Goal: Task Accomplishment & Management: Complete application form

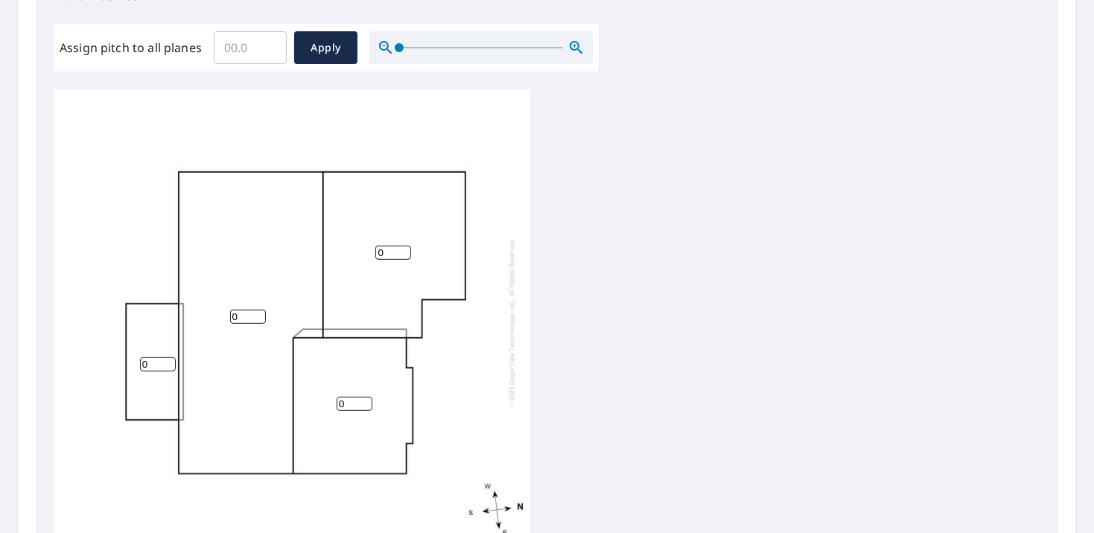
scroll to position [447, 0]
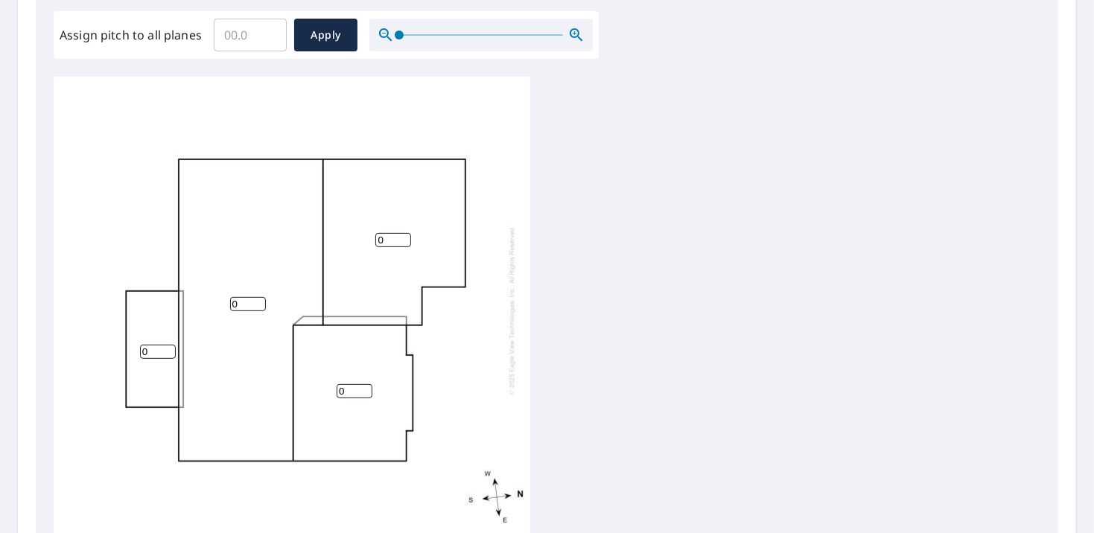
click at [156, 350] on input "0" at bounding box center [158, 352] width 36 height 14
type input "1"
click at [165, 347] on input "1" at bounding box center [158, 352] width 36 height 14
click at [240, 302] on input "0" at bounding box center [248, 304] width 36 height 14
click at [257, 297] on input "1" at bounding box center [248, 304] width 36 height 14
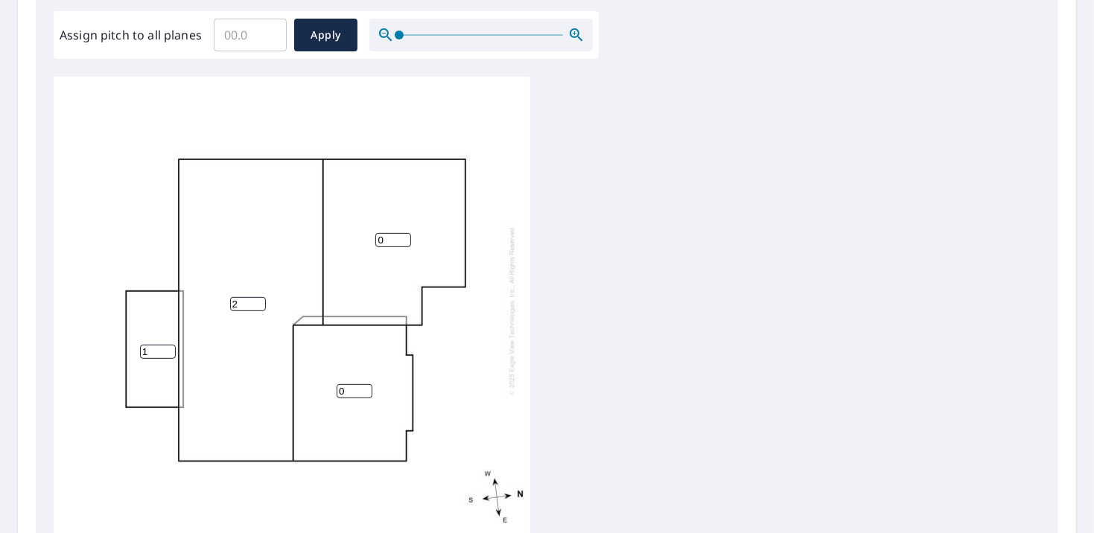
click at [257, 297] on input "2" at bounding box center [248, 304] width 36 height 14
click at [257, 297] on input "3" at bounding box center [248, 304] width 36 height 14
type input "4"
click at [257, 297] on input "4" at bounding box center [248, 304] width 36 height 14
click at [401, 235] on input "1" at bounding box center [393, 240] width 36 height 14
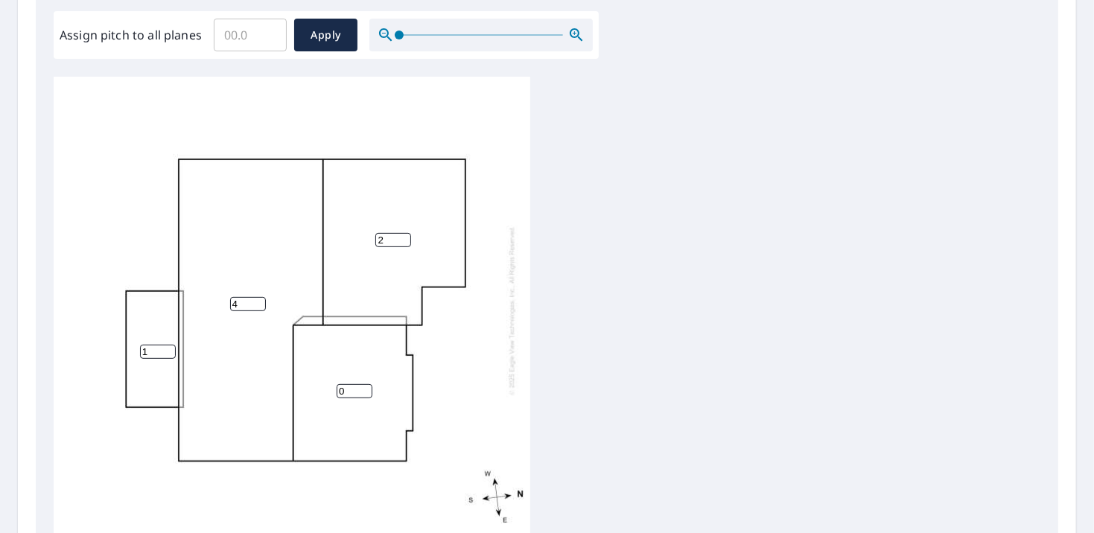
click at [401, 235] on input "2" at bounding box center [393, 240] width 36 height 14
click at [401, 235] on input "3" at bounding box center [393, 240] width 36 height 14
type input "4"
click at [401, 235] on input "4" at bounding box center [393, 240] width 36 height 14
click at [364, 387] on input "1" at bounding box center [355, 391] width 36 height 14
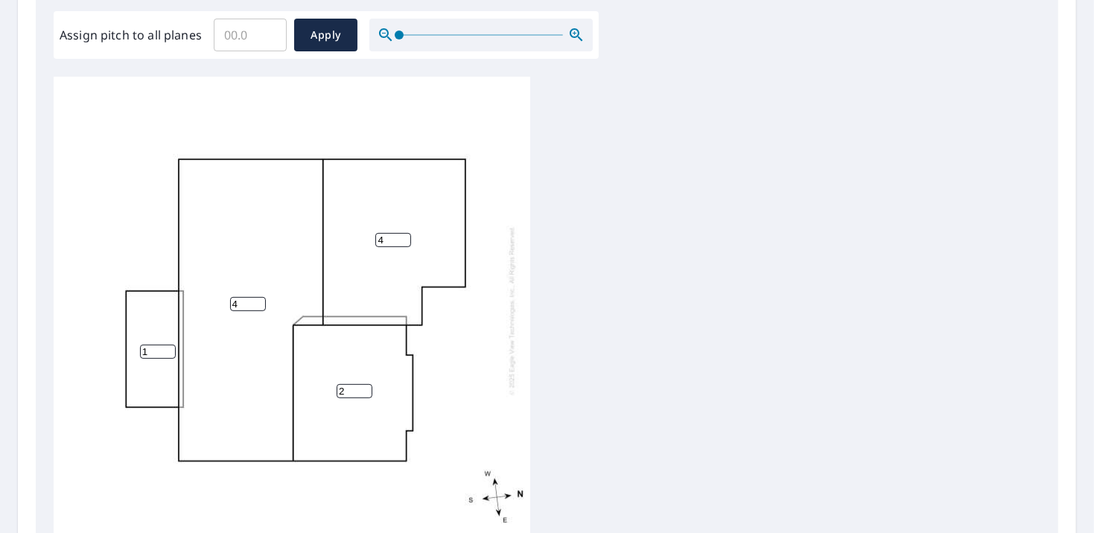
click at [364, 387] on input "2" at bounding box center [355, 391] width 36 height 14
click at [364, 387] on input "3" at bounding box center [355, 391] width 36 height 14
type input "4"
click at [364, 387] on input "4" at bounding box center [355, 391] width 36 height 14
type input "5"
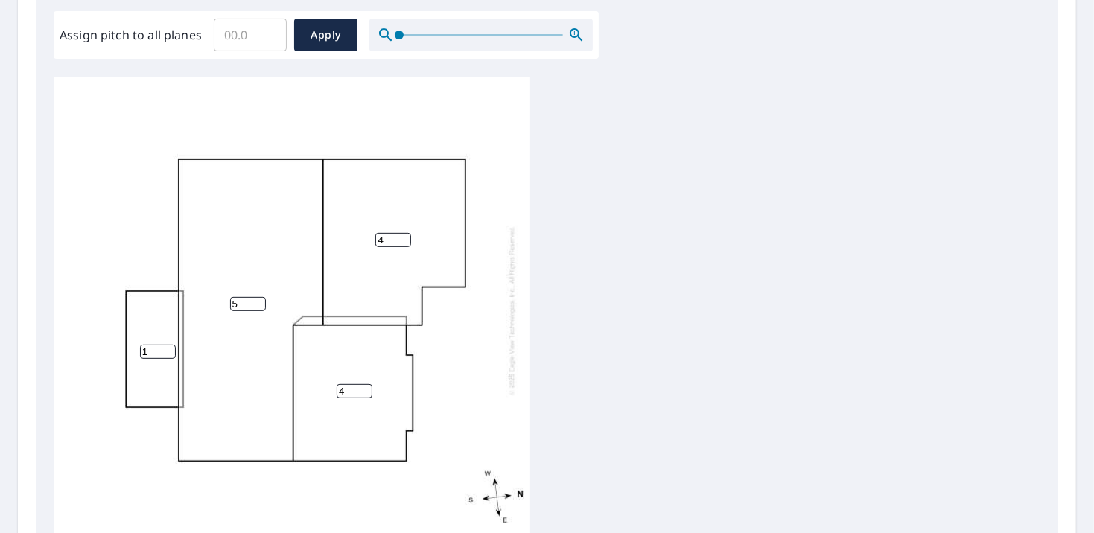
click at [258, 299] on input "5" at bounding box center [248, 304] width 36 height 14
type input "5"
click at [403, 234] on input "5" at bounding box center [393, 240] width 36 height 14
type input "5"
click at [365, 386] on input "5" at bounding box center [355, 391] width 36 height 14
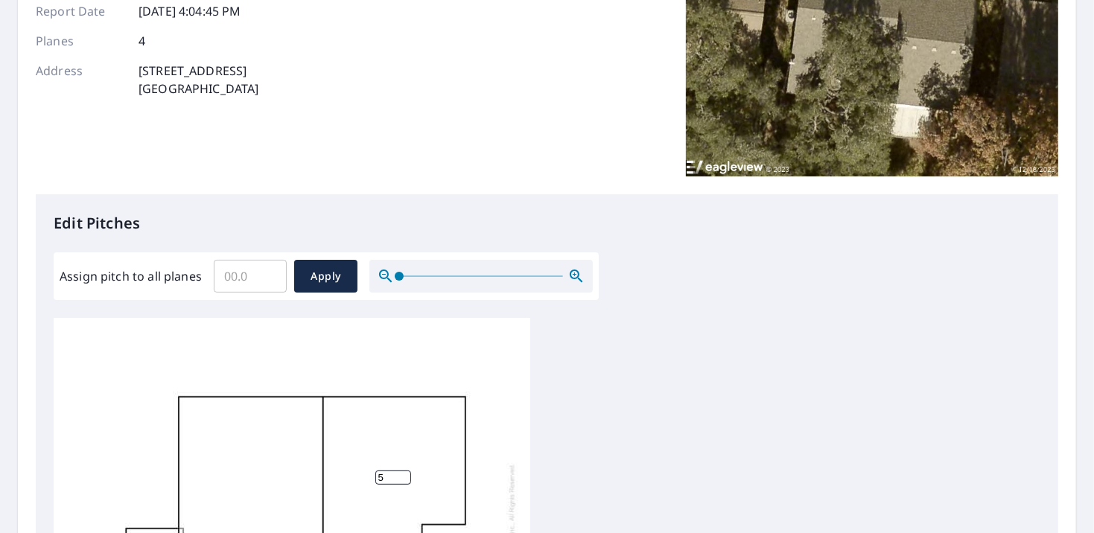
scroll to position [223, 0]
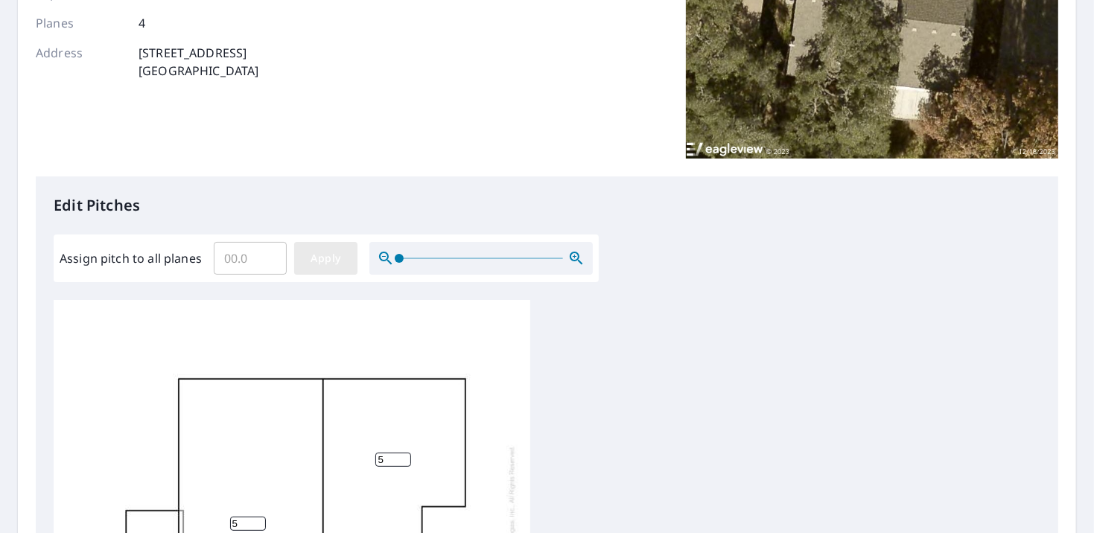
click at [325, 261] on span "Apply" at bounding box center [325, 258] width 39 height 19
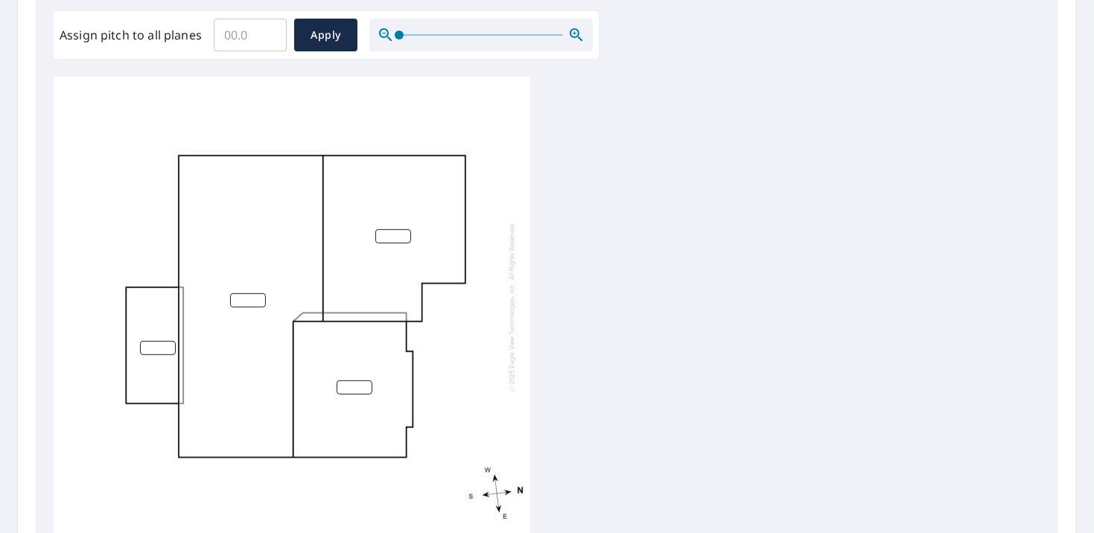
click at [154, 341] on input "number" at bounding box center [158, 348] width 36 height 14
type input "1"
click at [167, 341] on input "1" at bounding box center [158, 348] width 36 height 14
click at [256, 293] on input "1" at bounding box center [248, 300] width 36 height 14
click at [256, 293] on input "2" at bounding box center [248, 300] width 36 height 14
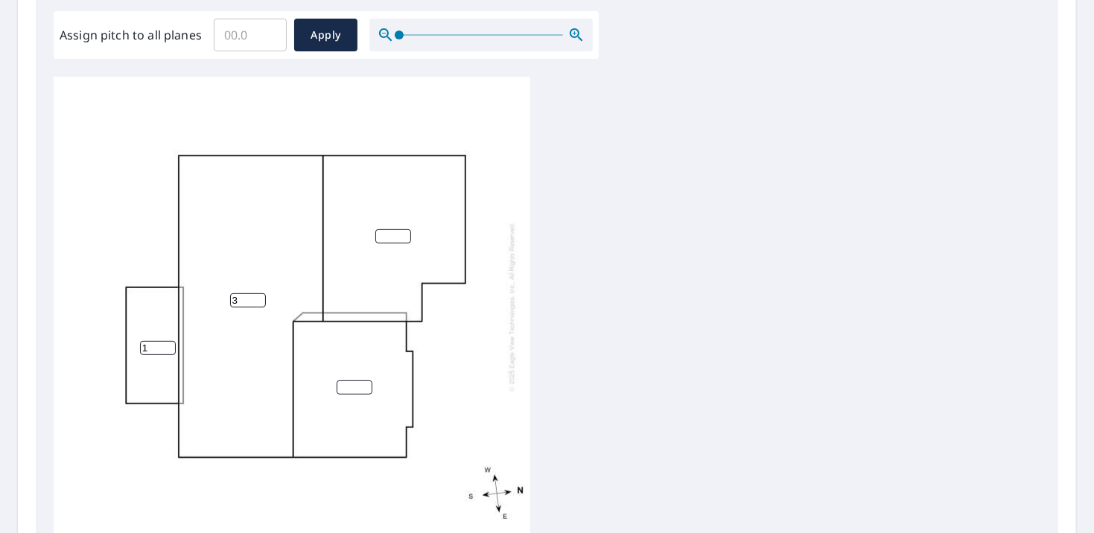
click at [256, 293] on input "3" at bounding box center [248, 300] width 36 height 14
click at [256, 293] on input "4" at bounding box center [248, 300] width 36 height 14
type input "5"
click at [256, 293] on input "5" at bounding box center [248, 300] width 36 height 14
click at [404, 229] on input "1" at bounding box center [393, 236] width 36 height 14
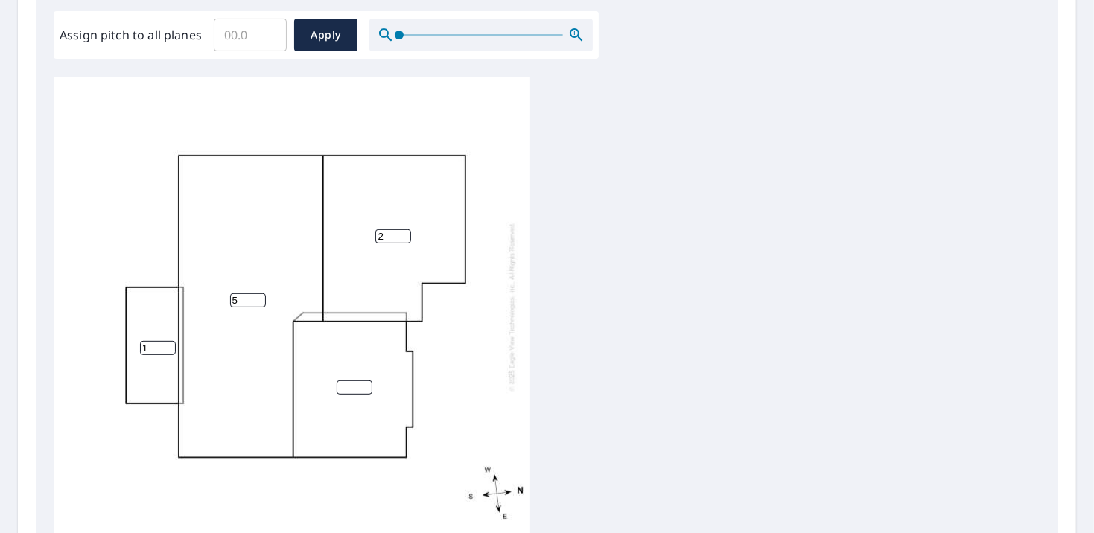
click at [404, 229] on input "2" at bounding box center [393, 236] width 36 height 14
click at [404, 229] on input "3" at bounding box center [393, 236] width 36 height 14
click at [404, 229] on input "4" at bounding box center [393, 236] width 36 height 14
type input "5"
click at [404, 229] on input "5" at bounding box center [393, 236] width 36 height 14
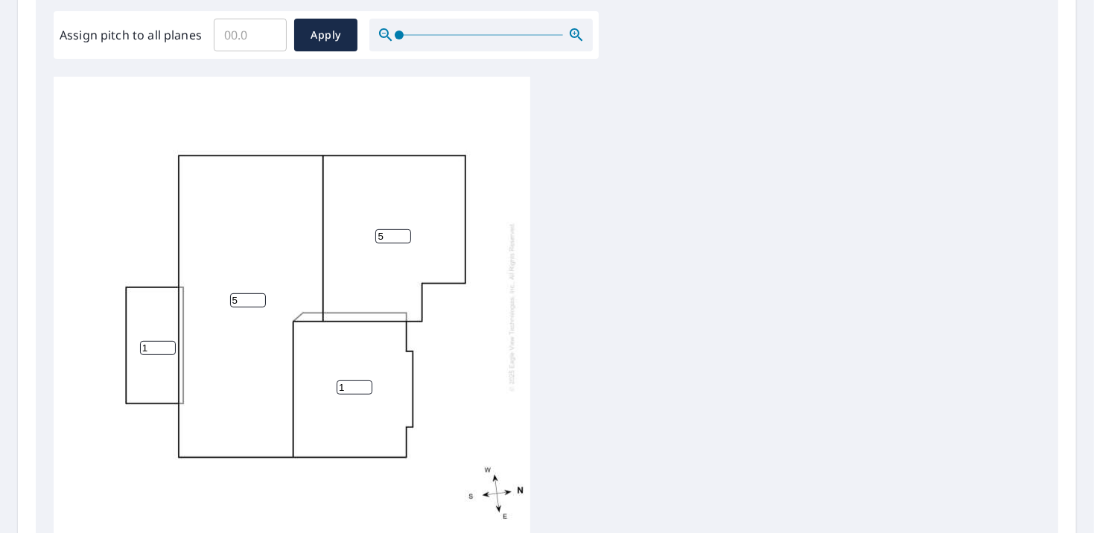
click at [363, 381] on input "1" at bounding box center [355, 388] width 36 height 14
click at [363, 381] on input "2" at bounding box center [355, 388] width 36 height 14
click at [363, 381] on input "3" at bounding box center [355, 388] width 36 height 14
click at [363, 381] on input "4" at bounding box center [355, 388] width 36 height 14
type input "5"
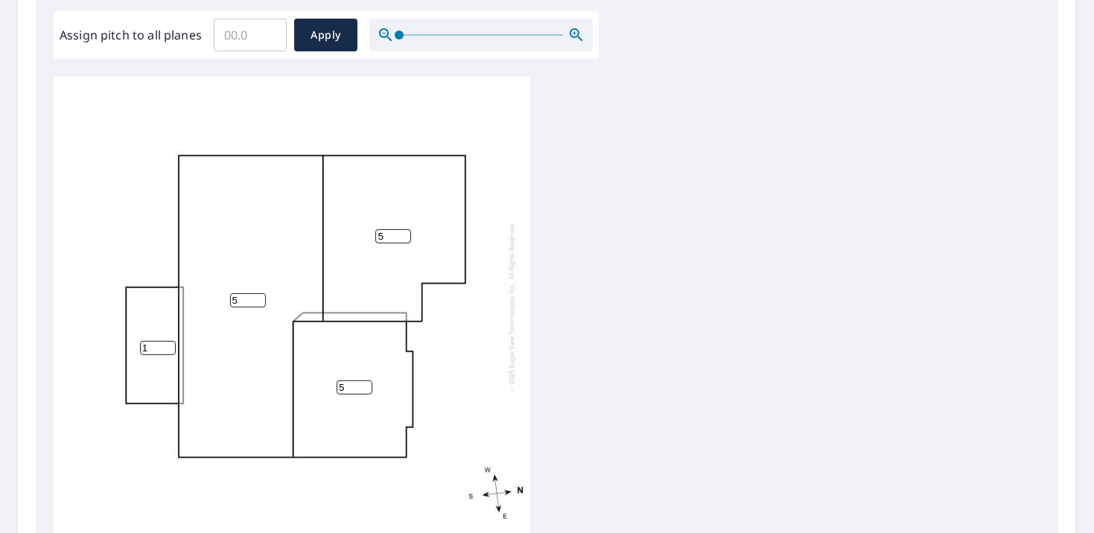
click at [363, 381] on input "5" at bounding box center [355, 388] width 36 height 14
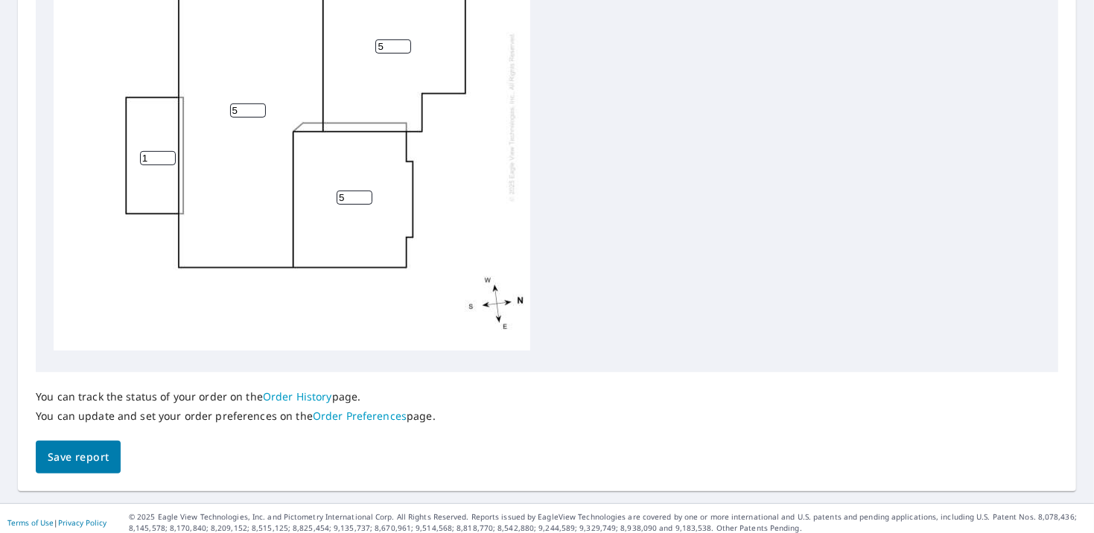
scroll to position [645, 0]
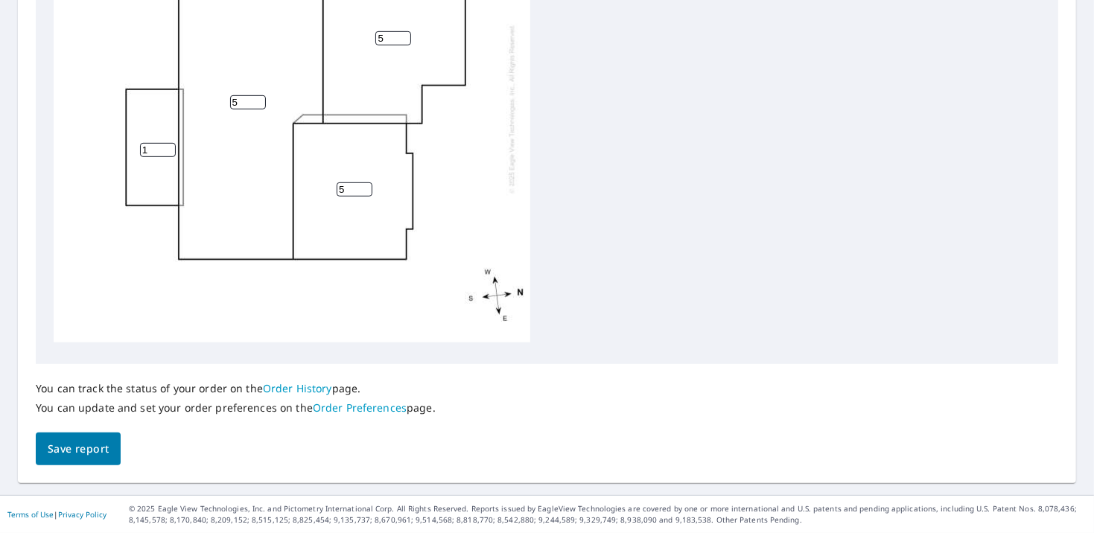
click at [92, 449] on span "Save report" at bounding box center [78, 449] width 61 height 19
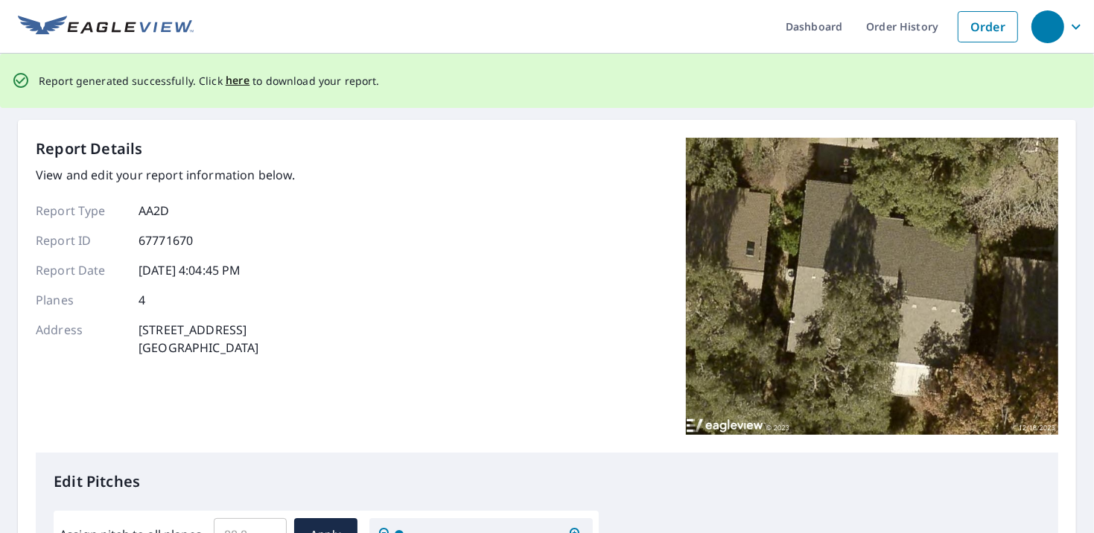
scroll to position [0, 0]
click at [226, 77] on span "here" at bounding box center [238, 81] width 25 height 19
click at [232, 81] on span "here" at bounding box center [238, 81] width 25 height 19
